Goal: Find specific page/section: Find specific page/section

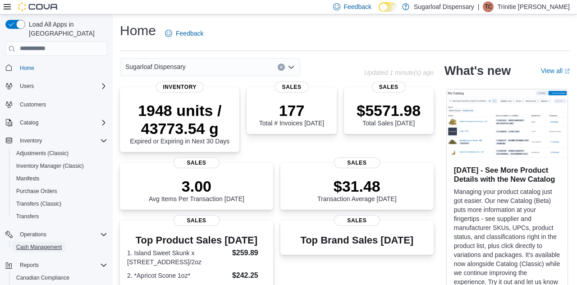
click at [56, 243] on span "Cash Management" at bounding box center [39, 246] width 46 height 7
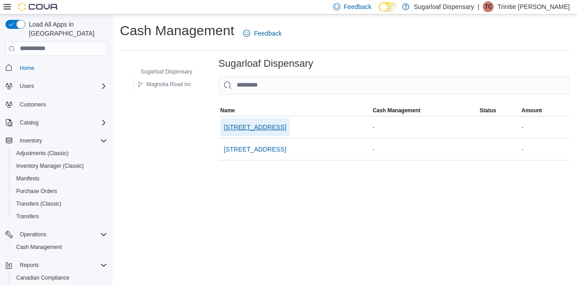
click at [269, 131] on span "[STREET_ADDRESS]" at bounding box center [255, 127] width 62 height 9
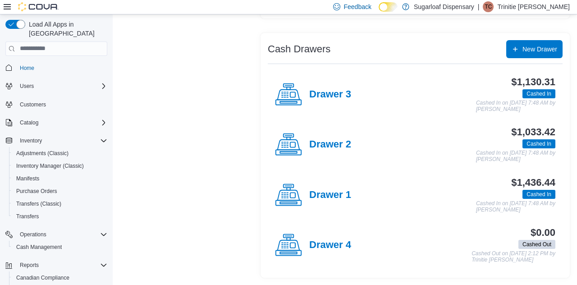
scroll to position [157, 0]
click at [333, 197] on h4 "Drawer 1" at bounding box center [330, 195] width 42 height 12
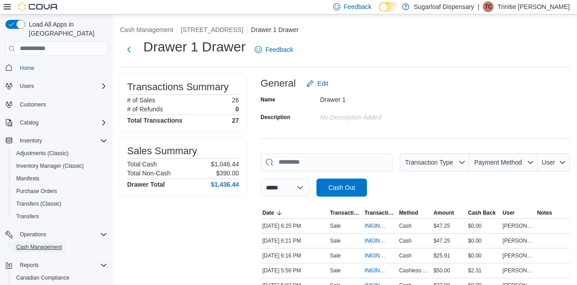
click at [49, 243] on span "Cash Management" at bounding box center [39, 246] width 46 height 7
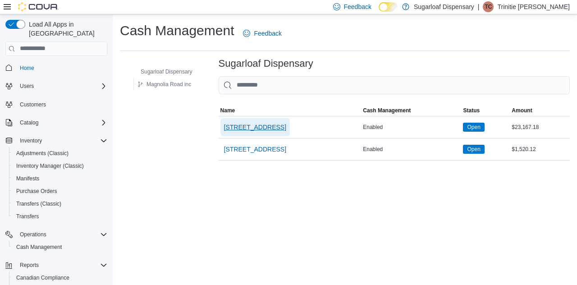
click at [259, 133] on span "336 East Chestnut St" at bounding box center [255, 127] width 62 height 18
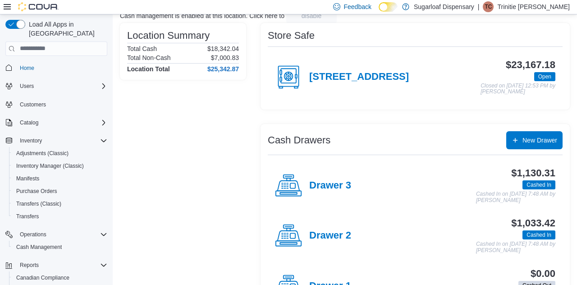
scroll to position [68, 0]
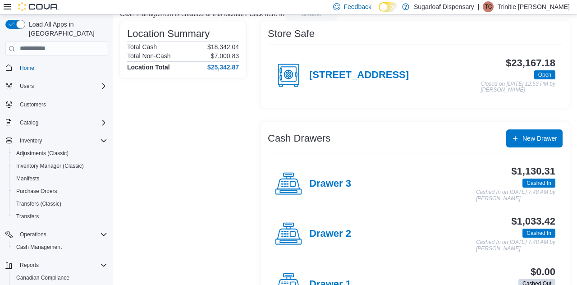
click at [344, 186] on h4 "Drawer 3" at bounding box center [330, 184] width 42 height 12
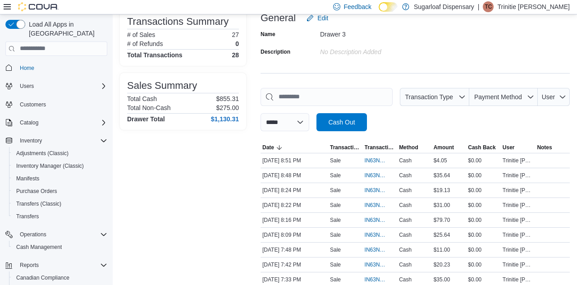
scroll to position [109, 0]
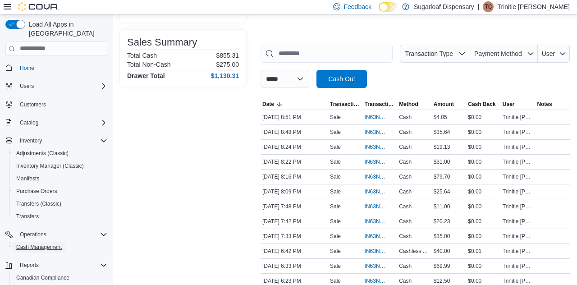
click at [48, 243] on span "Cash Management" at bounding box center [39, 246] width 46 height 7
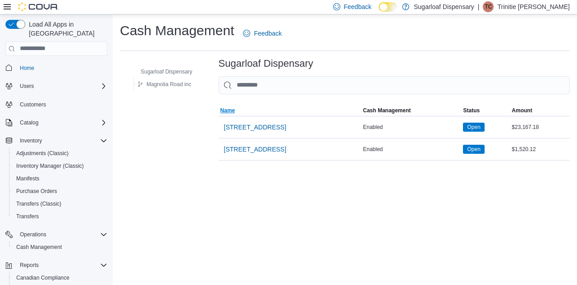
click at [269, 105] on span "Name" at bounding box center [289, 110] width 143 height 11
click at [262, 123] on span "336 East Chestnut St" at bounding box center [255, 127] width 62 height 9
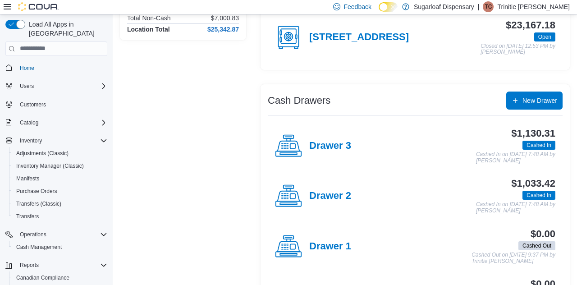
scroll to position [106, 0]
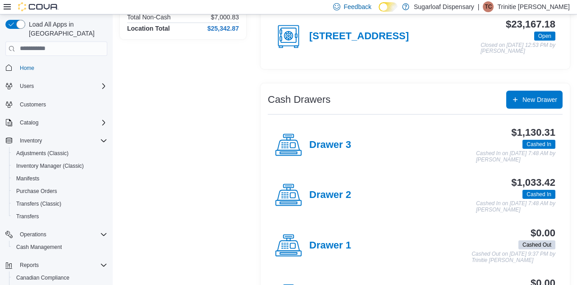
click at [327, 199] on h4 "Drawer 2" at bounding box center [330, 195] width 42 height 12
